Goal: Download file/media

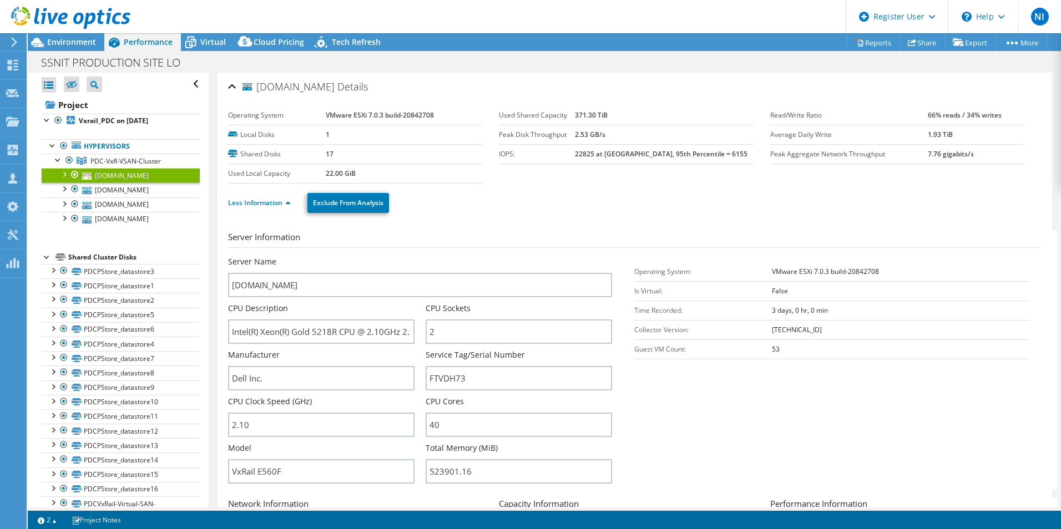
select select "USD"
click at [498, 184] on div "Less Information Exclude From Analysis" at bounding box center [634, 203] width 813 height 39
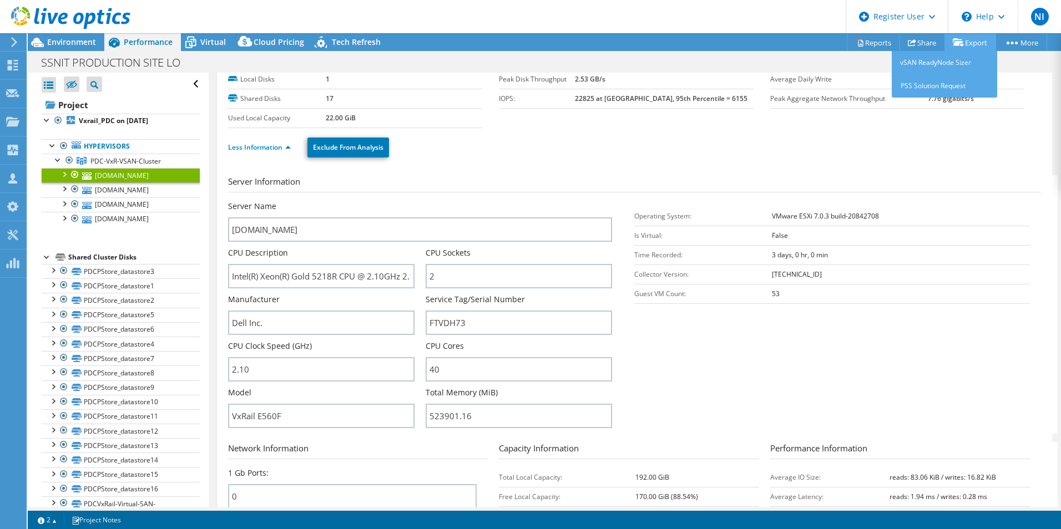
click at [962, 43] on link "Export" at bounding box center [970, 42] width 52 height 17
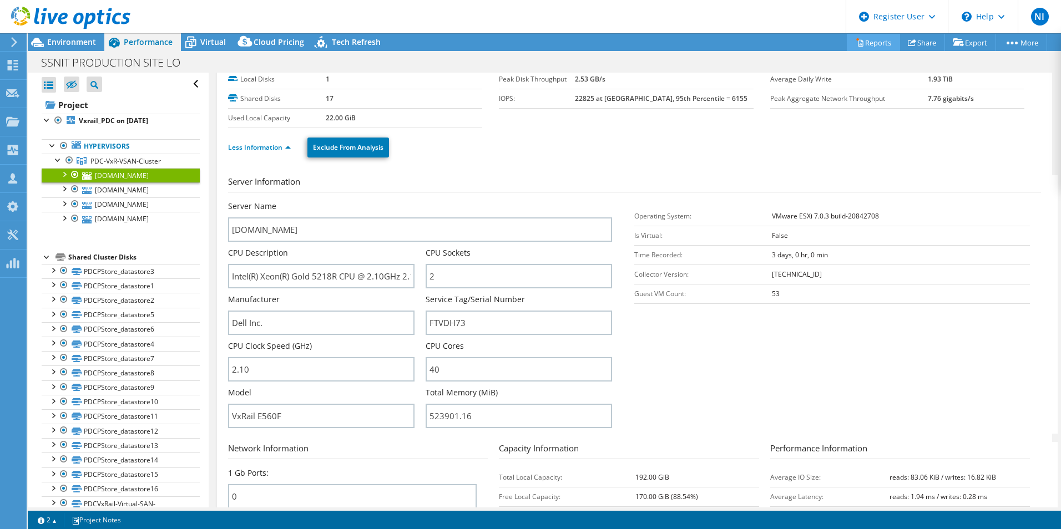
click at [868, 41] on link "Reports" at bounding box center [873, 42] width 53 height 17
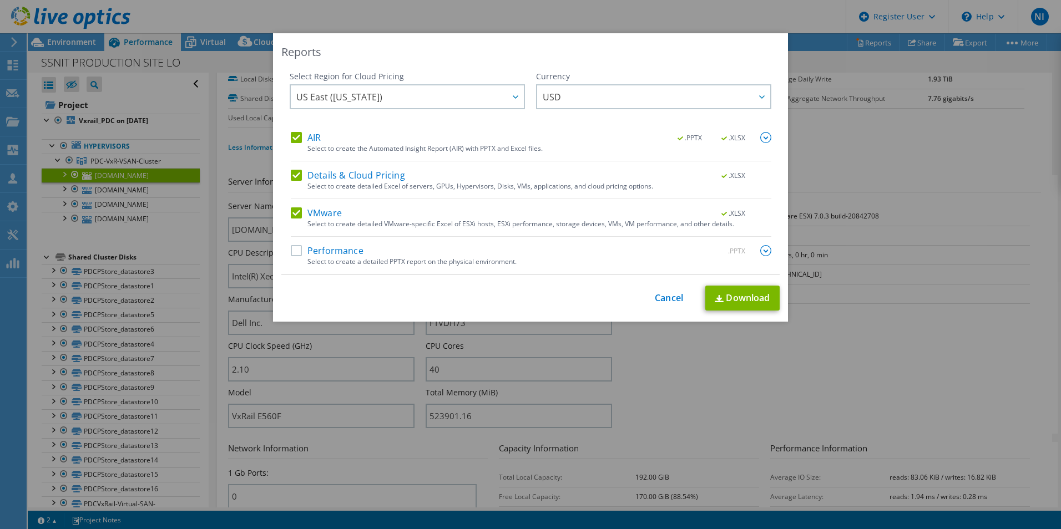
click at [294, 254] on label "Performance" at bounding box center [327, 250] width 73 height 11
click at [0, 0] on input "Performance" at bounding box center [0, 0] width 0 height 0
click at [732, 297] on link "Download" at bounding box center [742, 298] width 74 height 25
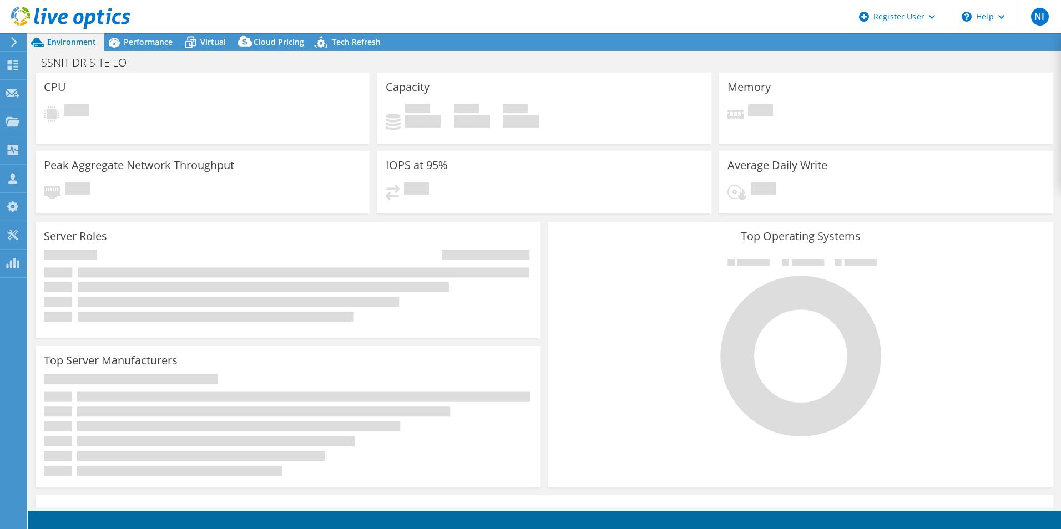
select select "USD"
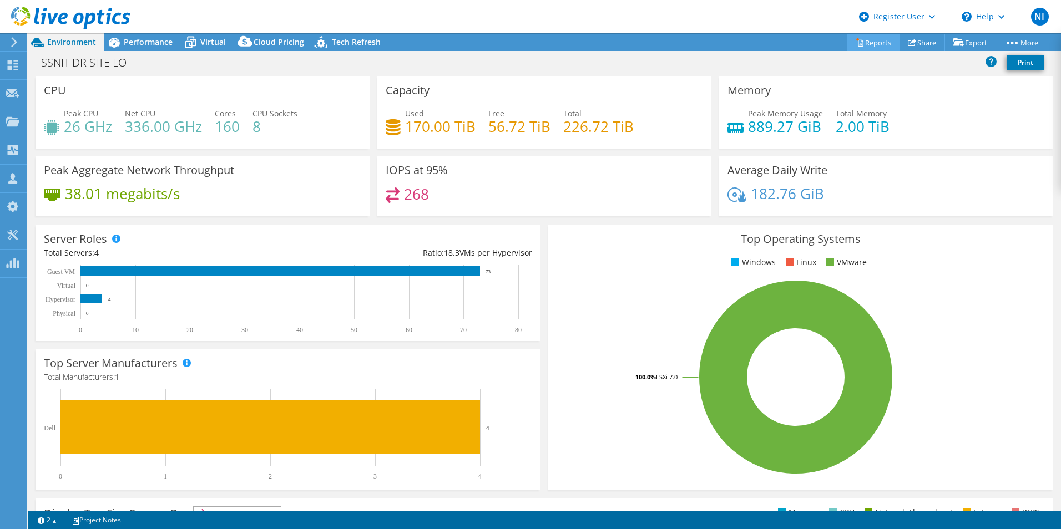
click at [866, 43] on link "Reports" at bounding box center [873, 42] width 53 height 17
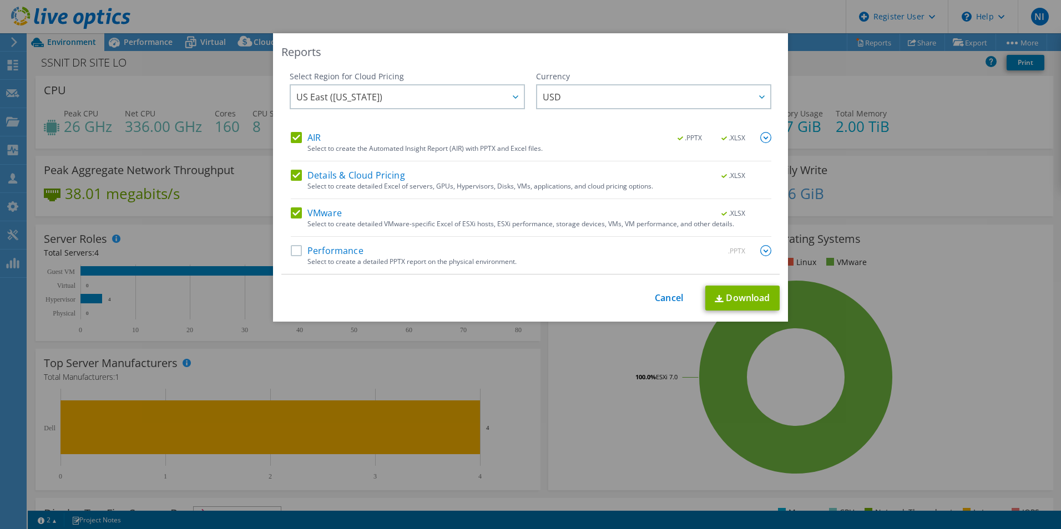
click at [291, 251] on label "Performance" at bounding box center [327, 250] width 73 height 11
click at [0, 0] on input "Performance" at bounding box center [0, 0] width 0 height 0
click at [745, 297] on link "Download" at bounding box center [742, 298] width 74 height 25
click at [664, 298] on link "Cancel" at bounding box center [669, 298] width 28 height 11
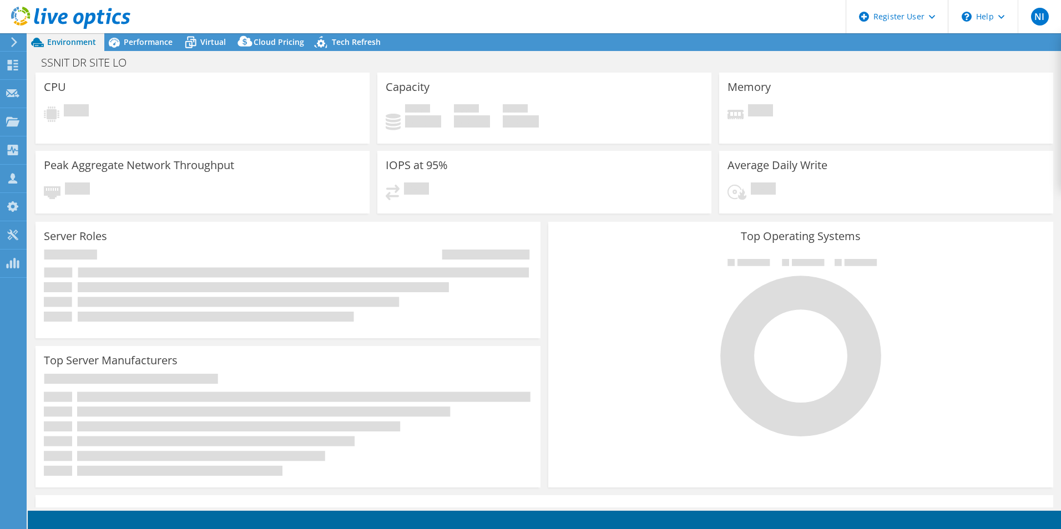
select select "USD"
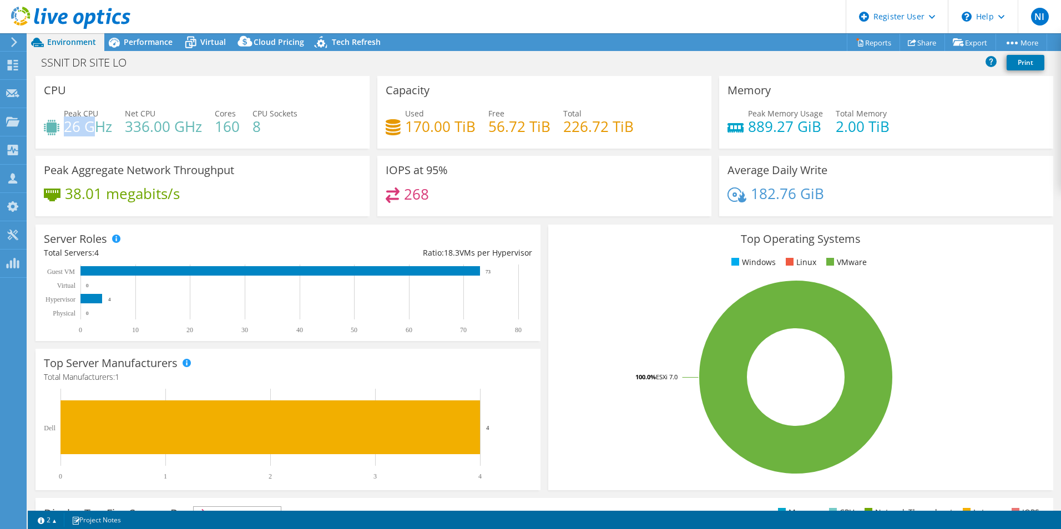
drag, startPoint x: 65, startPoint y: 129, endPoint x: 99, endPoint y: 130, distance: 33.3
click at [99, 130] on h4 "26 GHz" at bounding box center [88, 126] width 48 height 12
click at [443, 20] on header "NI Dell User Nourreddine Izzar Nourreddine.Izzar@dell.com Dell My Profile Log O…" at bounding box center [530, 16] width 1061 height 33
click at [603, 17] on header "NI Dell User Nourreddine Izzar Nourreddine.Izzar@dell.com Dell My Profile Log O…" at bounding box center [530, 16] width 1061 height 33
